Goal: Task Accomplishment & Management: Complete application form

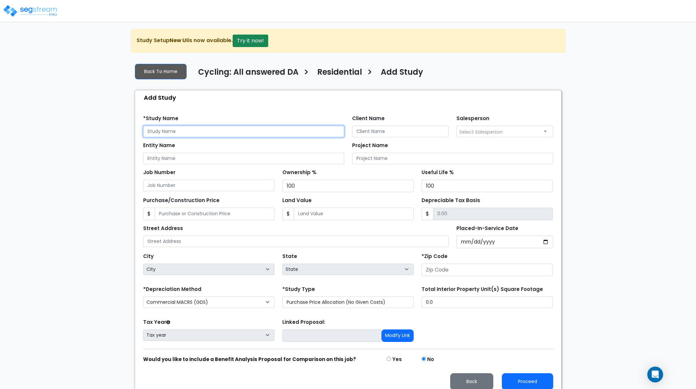
click at [250, 126] on input "text" at bounding box center [243, 132] width 201 height 12
click at [306, 133] on input "text" at bounding box center [243, 132] width 201 height 12
type input "100624"
click at [520, 330] on div "Tax Year Please Enter The Placed In Service Date First. Tax year Prior Years De…" at bounding box center [348, 330] width 418 height 26
click at [545, 240] on input "Placed-In-Service Date" at bounding box center [505, 242] width 97 height 13
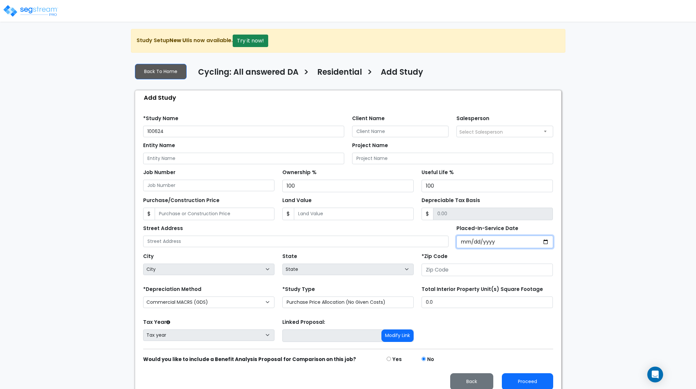
type input "[DATE]"
select select "2025"
click at [545, 242] on input "*Purchase Agreement Date" at bounding box center [505, 242] width 97 height 13
type input "[DATE]"
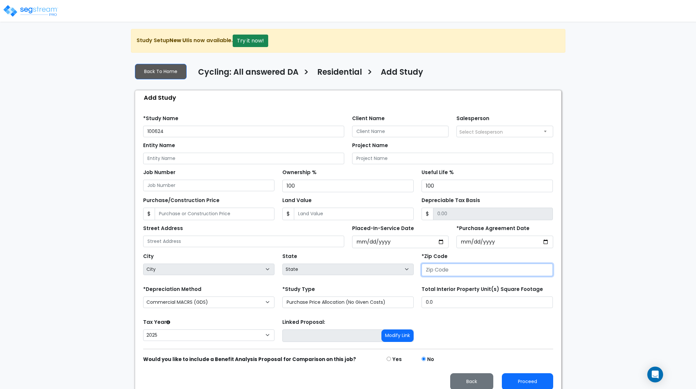
click at [489, 270] on input "number" at bounding box center [487, 270] width 131 height 13
type input "10602"
select select "NY"
type input "10602"
click at [640, 293] on div "We are Building your Study. So please grab a coffee and let us do the heavy lif…" at bounding box center [348, 212] width 696 height 367
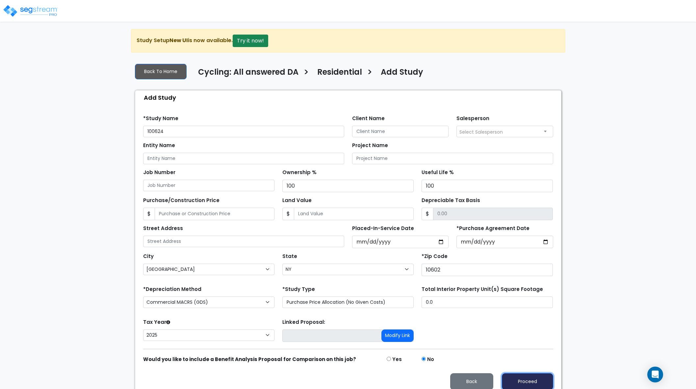
click at [542, 380] on button "Proceed" at bounding box center [527, 381] width 51 height 17
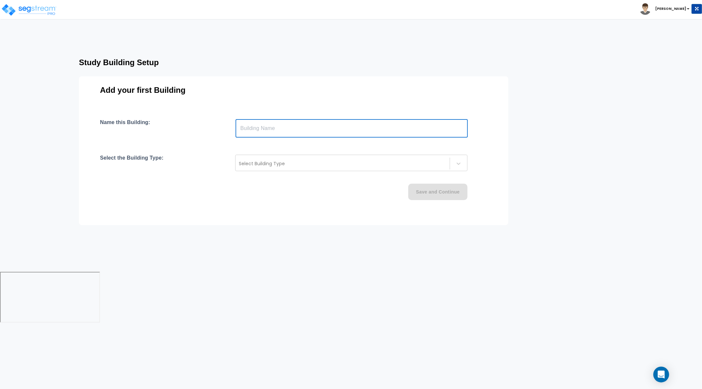
click at [309, 134] on input "text" at bounding box center [352, 128] width 232 height 18
type input "Building"
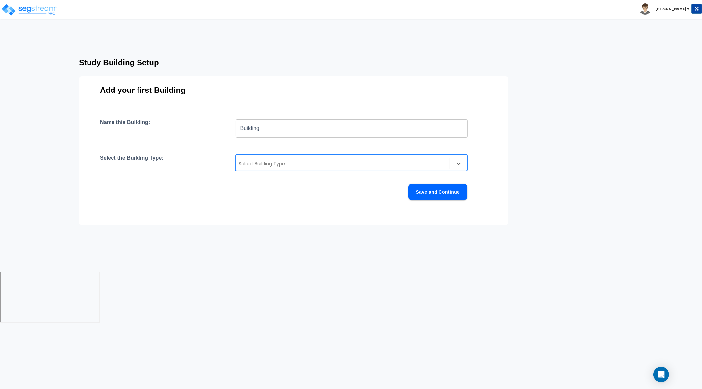
click at [348, 165] on div at bounding box center [343, 164] width 208 height 8
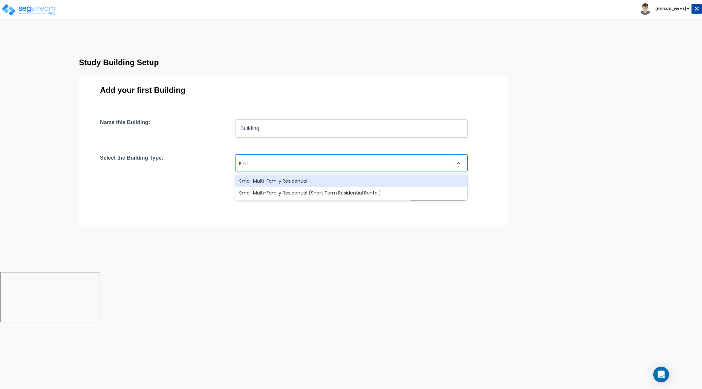
type input "Smal"
click at [342, 179] on div "Small Multi-Family Residential" at bounding box center [351, 181] width 232 height 12
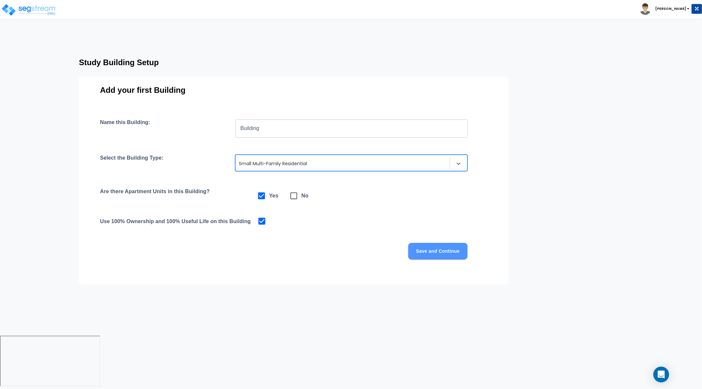
click at [430, 249] on button "Save and Continue" at bounding box center [437, 251] width 59 height 16
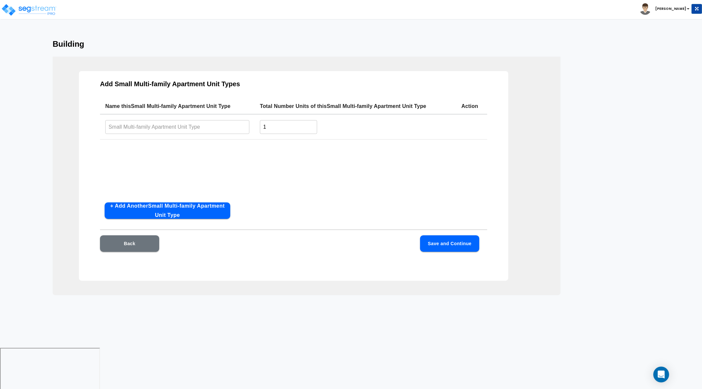
click at [182, 124] on input "text" at bounding box center [177, 127] width 144 height 14
type input "BR 2"
click at [201, 205] on button "+ Add Another Small Multi-family Apartment Unit Type" at bounding box center [168, 210] width 126 height 16
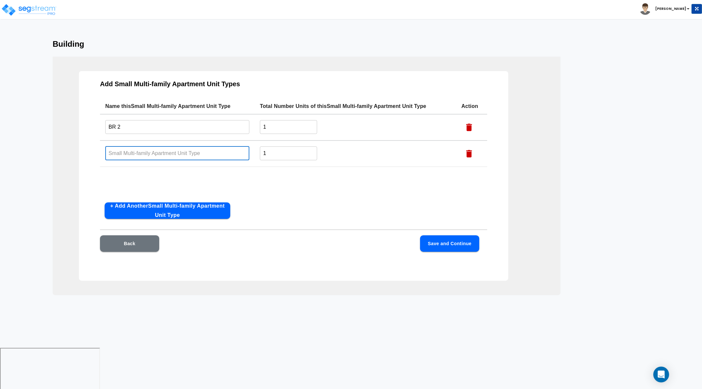
click at [199, 154] on input "text" at bounding box center [177, 153] width 144 height 14
type input "BR 3"
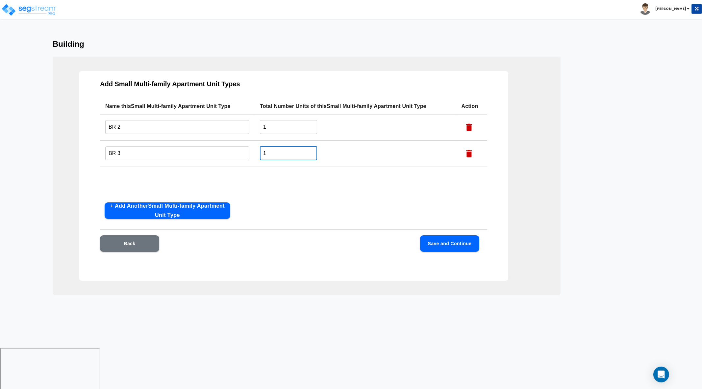
drag, startPoint x: 276, startPoint y: 154, endPoint x: 250, endPoint y: 154, distance: 25.7
click at [250, 154] on tr "BR 3 ​ 1 ​" at bounding box center [293, 154] width 387 height 26
type input "5"
click at [250, 127] on tr "BR 2 ​ 1 ​" at bounding box center [293, 127] width 387 height 26
type input "5"
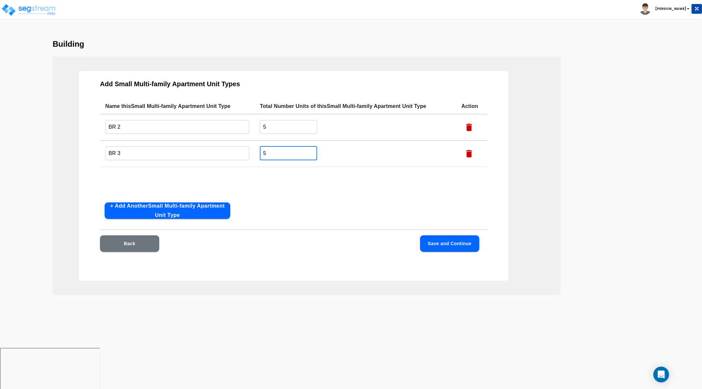
drag, startPoint x: 277, startPoint y: 154, endPoint x: 260, endPoint y: 154, distance: 16.8
click at [260, 154] on input "5" at bounding box center [288, 153] width 57 height 14
type input "8"
drag, startPoint x: 267, startPoint y: 124, endPoint x: 252, endPoint y: 127, distance: 15.5
click at [252, 127] on tr "BR 2 ​ 5 ​" at bounding box center [293, 127] width 387 height 26
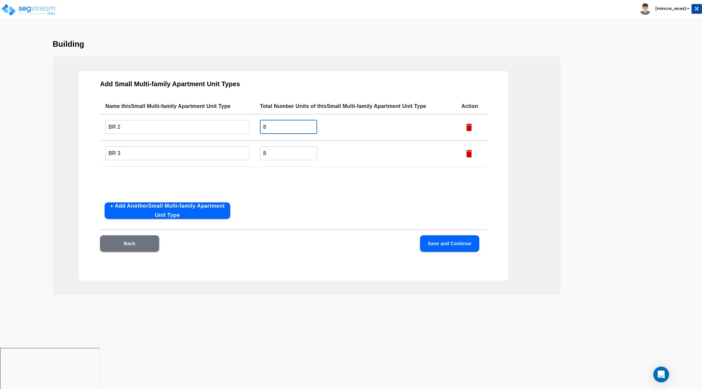
type input "8"
drag, startPoint x: 247, startPoint y: 153, endPoint x: 243, endPoint y: 153, distance: 3.9
click at [244, 153] on tr "BR 3 ​ 8 ​" at bounding box center [293, 154] width 387 height 26
drag, startPoint x: 266, startPoint y: 152, endPoint x: 258, endPoint y: 152, distance: 7.9
click at [258, 152] on td "5 ​" at bounding box center [356, 154] width 202 height 26
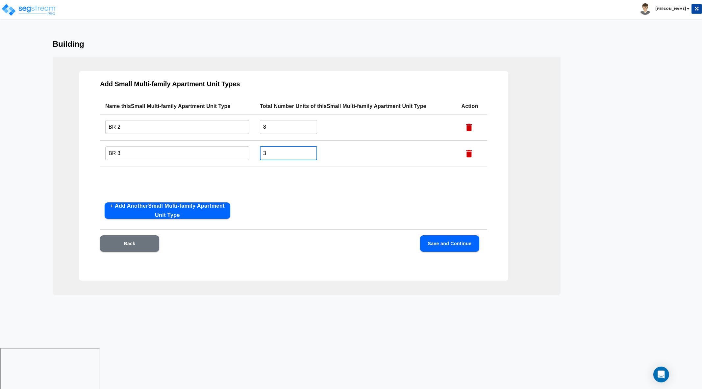
type input "3"
drag, startPoint x: 275, startPoint y: 127, endPoint x: 244, endPoint y: 126, distance: 31.3
click at [244, 126] on tr "BR 2 ​ 8 ​" at bounding box center [293, 127] width 387 height 26
type input "4"
click at [289, 183] on div "Name this Small Multi-family Apartment Unit Type Total Number Units of this Sma…" at bounding box center [293, 147] width 387 height 99
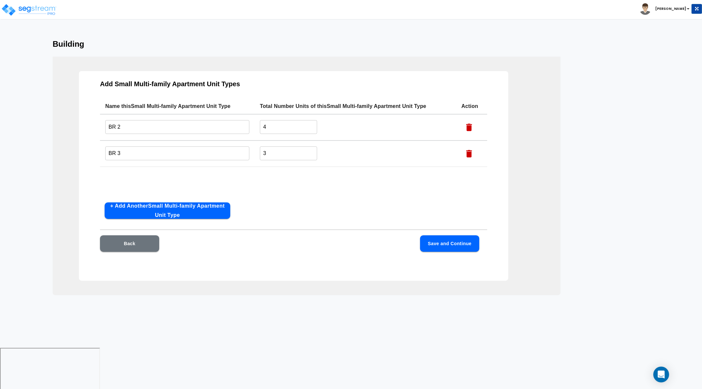
click at [450, 237] on button "Save and Continue" at bounding box center [449, 243] width 59 height 16
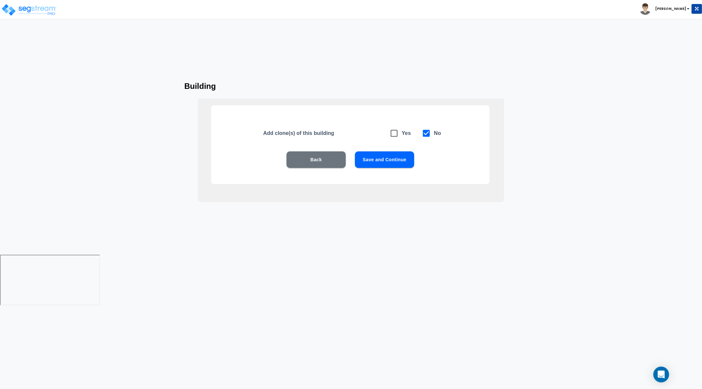
click at [370, 149] on div "Add clone(s) of this building Yes No Back Save and Continue" at bounding box center [350, 144] width 278 height 79
click at [372, 160] on button "Save and Continue" at bounding box center [384, 159] width 59 height 16
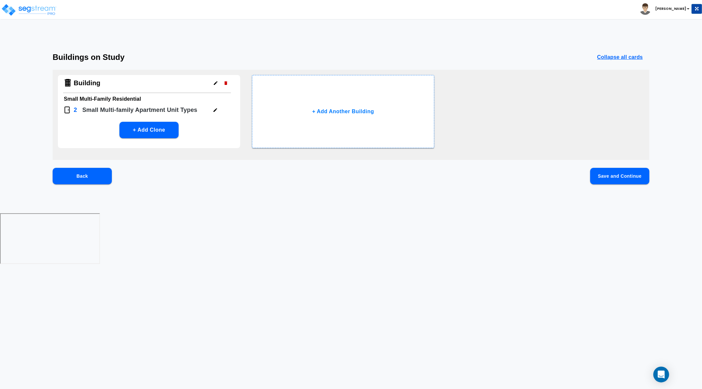
click at [601, 178] on button "Save and Continue" at bounding box center [620, 176] width 59 height 16
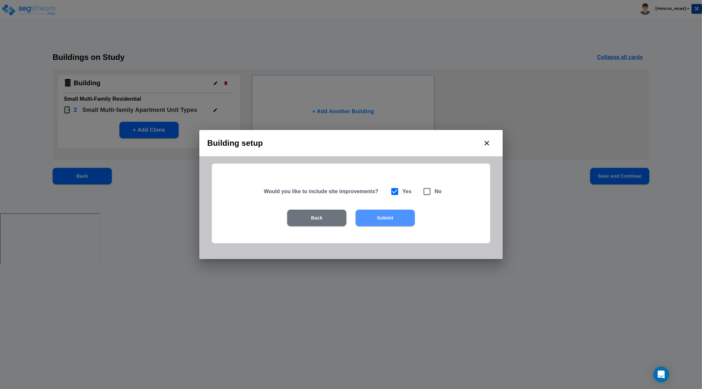
click at [397, 214] on button "Submit" at bounding box center [385, 218] width 59 height 16
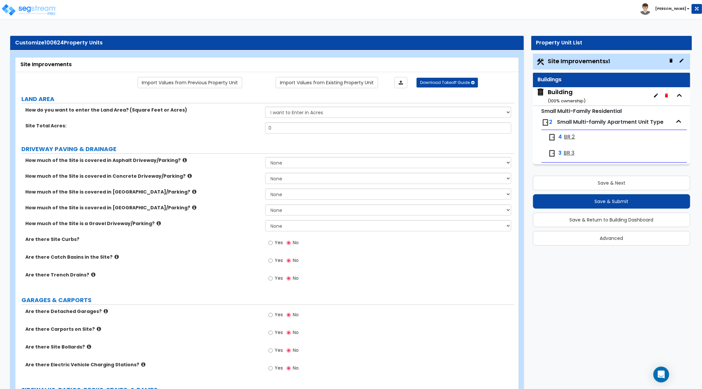
click at [555, 90] on div "Building ( 100 % ownership)" at bounding box center [567, 96] width 38 height 17
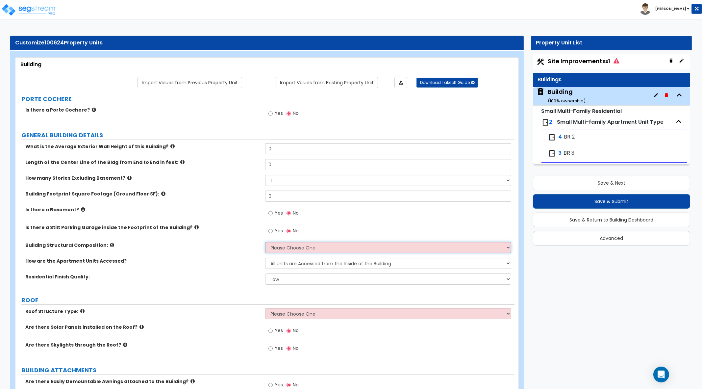
click at [299, 249] on select "Please Choose One Reinforced Concrete Structural Steel Brick Masonry CMU Masonr…" at bounding box center [388, 247] width 247 height 11
click at [265, 242] on select "Please Choose One Reinforced Concrete Structural Steel Brick Masonry CMU Masonr…" at bounding box center [388, 247] width 247 height 11
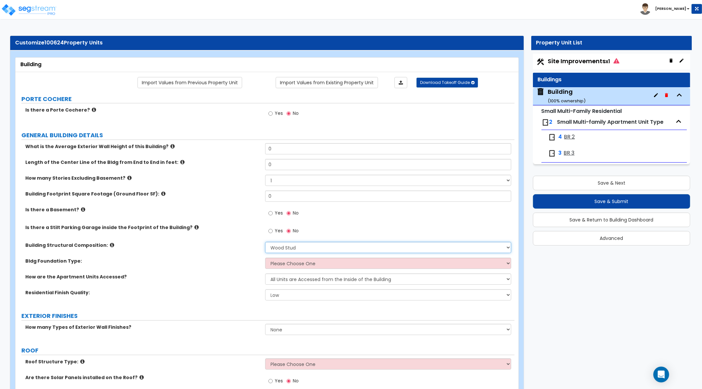
click at [311, 249] on select "Please Choose One Reinforced Concrete Structural Steel Brick Masonry CMU Masonr…" at bounding box center [388, 247] width 247 height 11
select select "8"
click at [265, 242] on select "Please Choose One Reinforced Concrete Structural Steel Brick Masonry CMU Masonr…" at bounding box center [388, 247] width 247 height 11
